Goal: Task Accomplishment & Management: Use online tool/utility

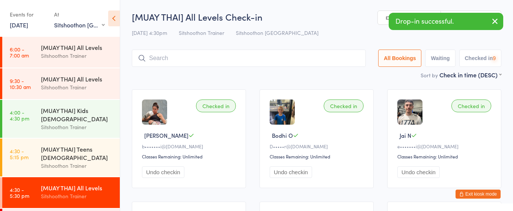
select select "2"
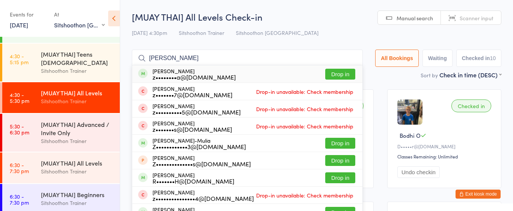
type input "[PERSON_NAME]"
click at [347, 73] on button "Drop in" at bounding box center [340, 74] width 30 height 11
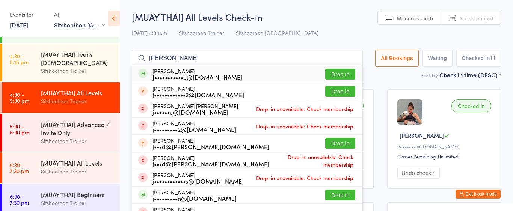
type input "[PERSON_NAME]"
click at [332, 76] on button "Drop in" at bounding box center [340, 74] width 30 height 11
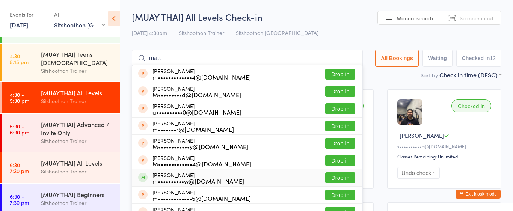
type input "matt"
click at [325, 176] on button "Drop in" at bounding box center [340, 177] width 30 height 11
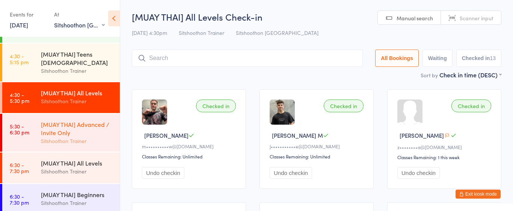
click at [78, 130] on div "[MUAY THAI] Advanced / Invite Only" at bounding box center [77, 128] width 72 height 17
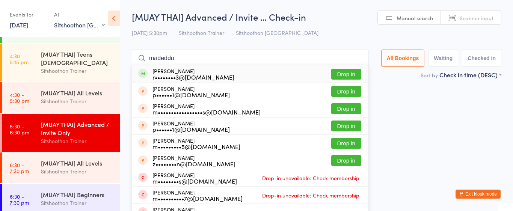
type input "madeddu"
click at [343, 72] on button "Drop in" at bounding box center [346, 74] width 30 height 11
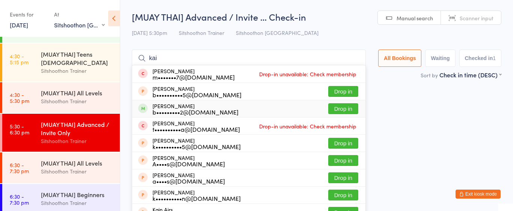
type input "kai"
click at [335, 107] on button "Drop in" at bounding box center [343, 108] width 30 height 11
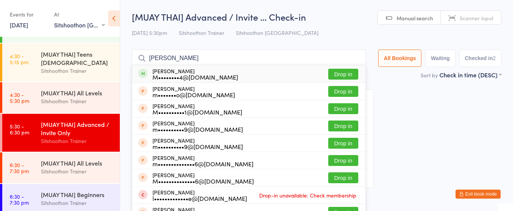
type input "[PERSON_NAME]"
click at [347, 76] on button "Drop in" at bounding box center [343, 74] width 30 height 11
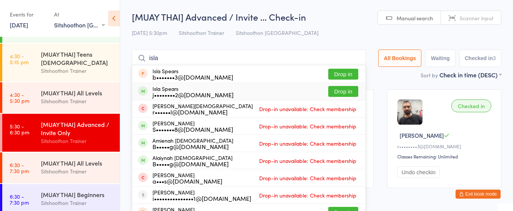
type input "isla"
click at [339, 91] on button "Drop in" at bounding box center [343, 91] width 30 height 11
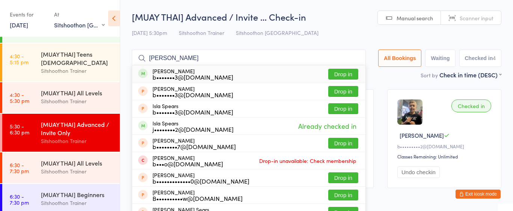
type input "[PERSON_NAME]"
click at [342, 76] on button "Drop in" at bounding box center [343, 74] width 30 height 11
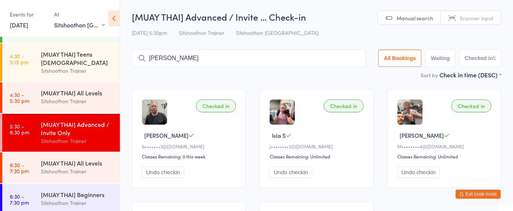
type input "[PERSON_NAME]"
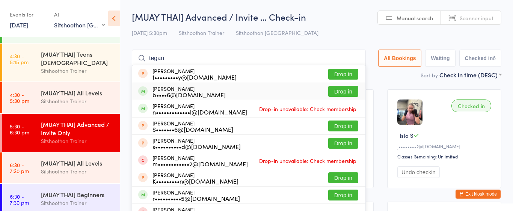
type input "tegan"
click at [343, 87] on button "Drop in" at bounding box center [343, 91] width 30 height 11
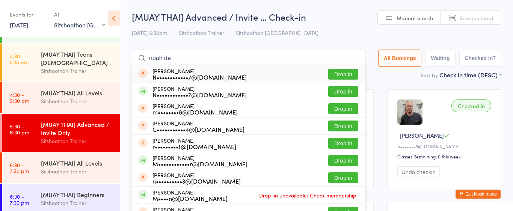
type input "noah de"
click at [330, 75] on button "Drop in" at bounding box center [343, 74] width 30 height 11
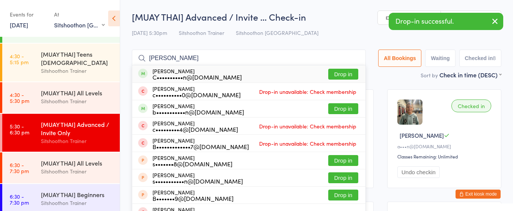
type input "[PERSON_NAME]"
click at [348, 71] on button "Drop in" at bounding box center [343, 74] width 30 height 11
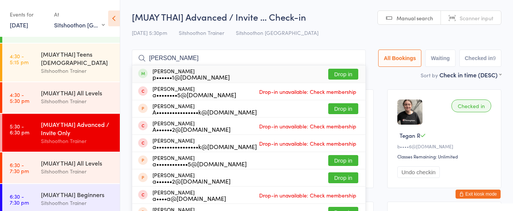
type input "[PERSON_NAME]"
click at [344, 70] on button "Drop in" at bounding box center [343, 74] width 30 height 11
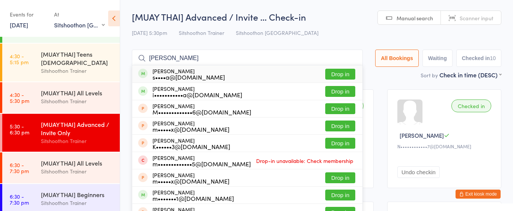
type input "[PERSON_NAME]"
click at [345, 74] on button "Drop in" at bounding box center [340, 74] width 30 height 11
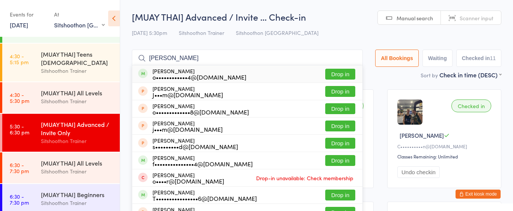
type input "[PERSON_NAME]"
click at [346, 74] on button "Drop in" at bounding box center [340, 74] width 30 height 11
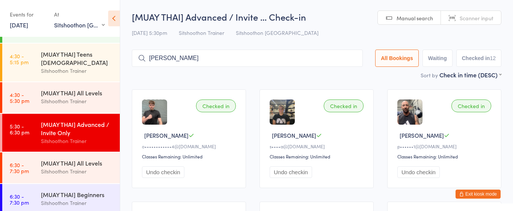
type input "[PERSON_NAME]"
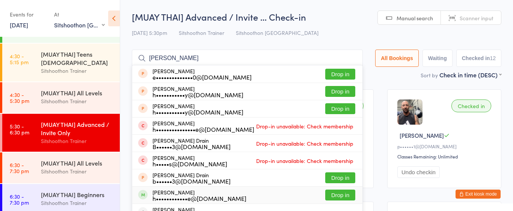
click at [328, 192] on button "Drop in" at bounding box center [340, 194] width 30 height 11
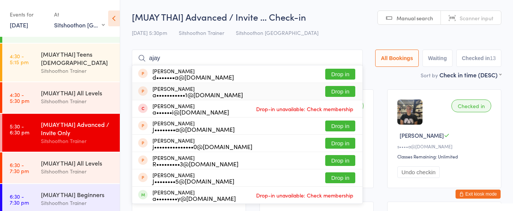
type input "ajay"
click at [342, 92] on button "Drop in" at bounding box center [340, 91] width 30 height 11
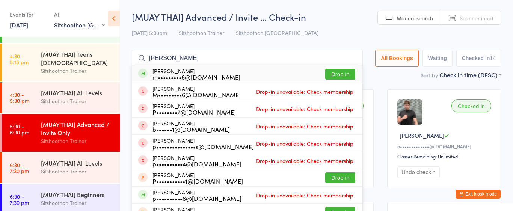
type input "[PERSON_NAME]"
click at [335, 75] on button "Drop in" at bounding box center [340, 74] width 30 height 11
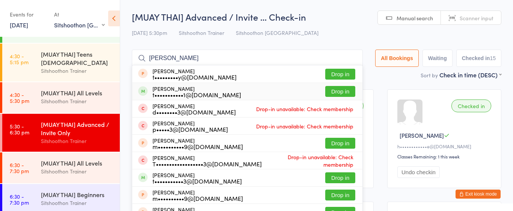
type input "[PERSON_NAME]"
click at [340, 93] on button "Drop in" at bounding box center [340, 91] width 30 height 11
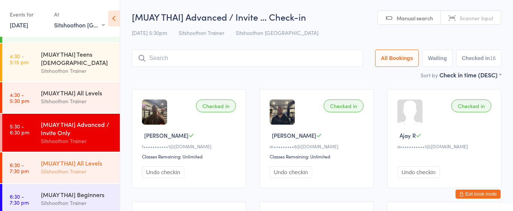
click at [80, 174] on div "Sitshoothon Trainer" at bounding box center [77, 171] width 72 height 9
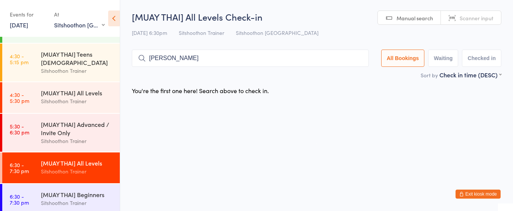
type input "[PERSON_NAME]"
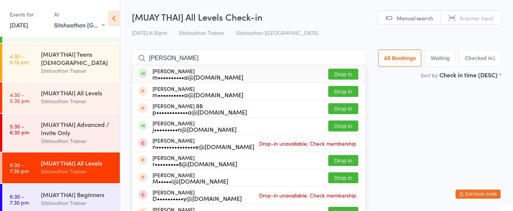
type input "[PERSON_NAME]"
click at [338, 69] on button "Drop in" at bounding box center [343, 74] width 30 height 11
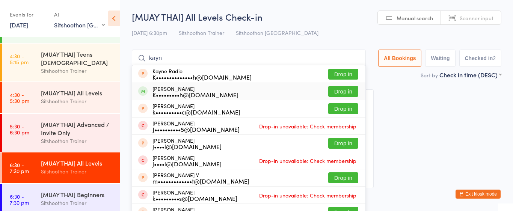
type input "kayn"
click at [336, 92] on button "Drop in" at bounding box center [343, 91] width 30 height 11
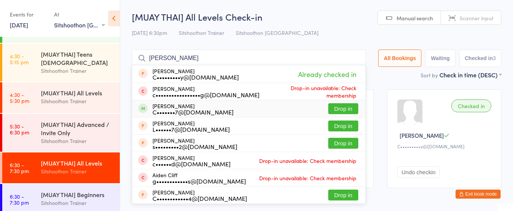
type input "[PERSON_NAME]"
click at [209, 109] on div "C•••••••7@[DOMAIN_NAME]" at bounding box center [192, 112] width 81 height 6
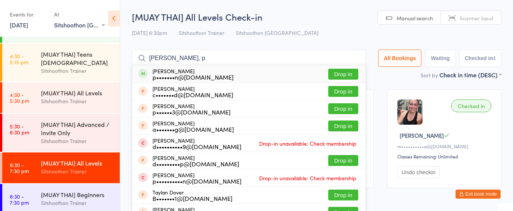
type input "[PERSON_NAME], p"
click at [347, 71] on button "Drop in" at bounding box center [343, 74] width 30 height 11
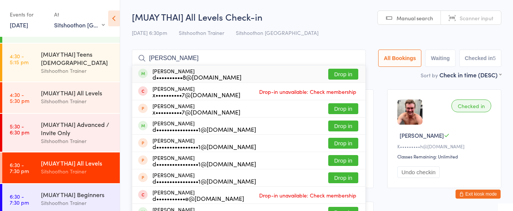
type input "[PERSON_NAME]"
click at [226, 75] on div "[PERSON_NAME] d••••••••••8@[DOMAIN_NAME] Drop in" at bounding box center [248, 73] width 233 height 17
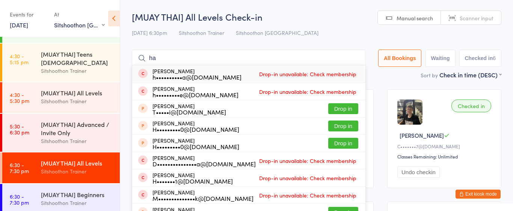
type input "h"
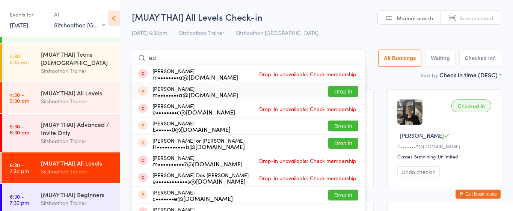
type input "e"
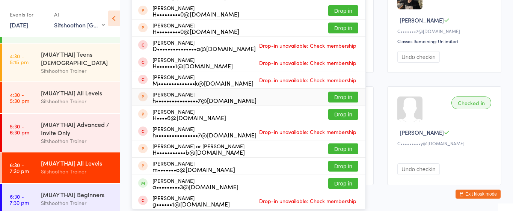
scroll to position [141, 0]
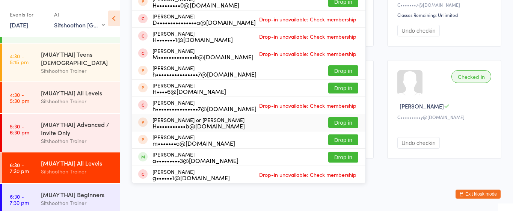
type input "[PERSON_NAME]"
click at [213, 125] on div "H•••••••••••b@[DOMAIN_NAME]" at bounding box center [198, 126] width 92 height 6
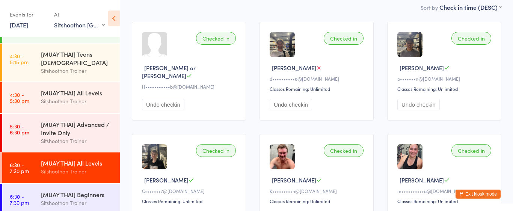
scroll to position [66, 0]
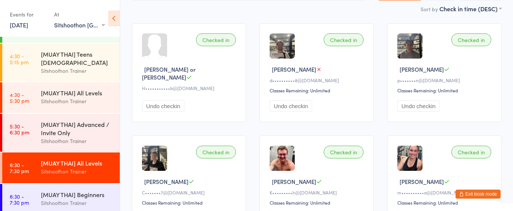
click at [487, 195] on button "Exit kiosk mode" at bounding box center [477, 193] width 45 height 9
